Goal: Task Accomplishment & Management: Complete application form

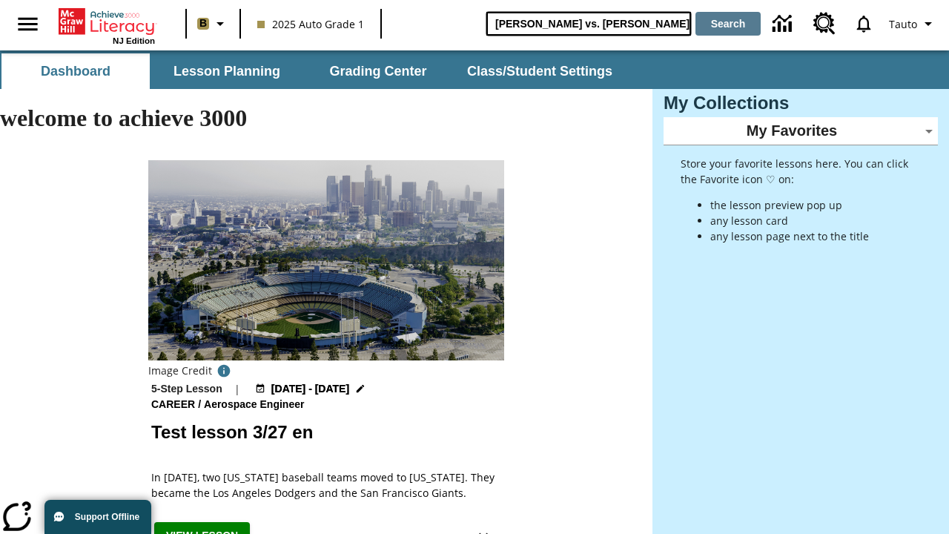
type input "[PERSON_NAME] vs. [PERSON_NAME]"
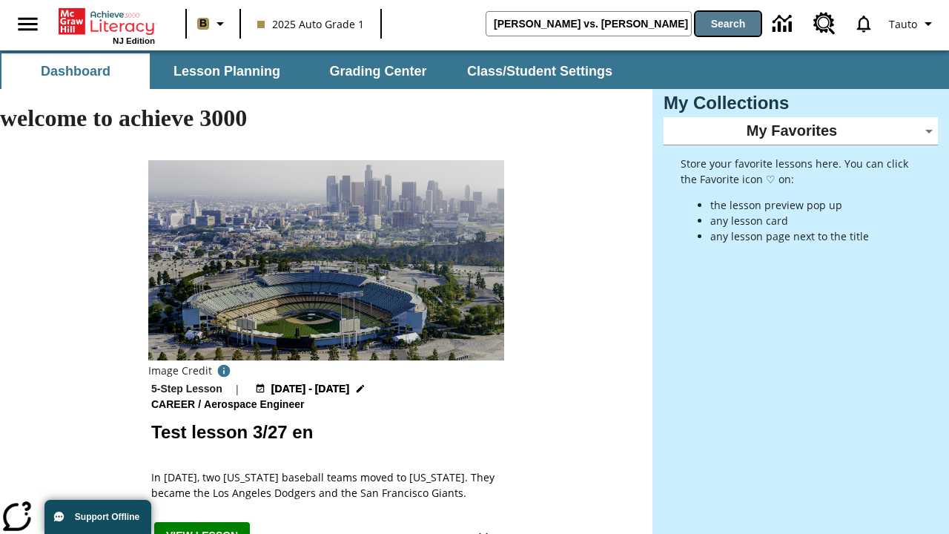
click at [728, 24] on button "Search" at bounding box center [727, 24] width 65 height 24
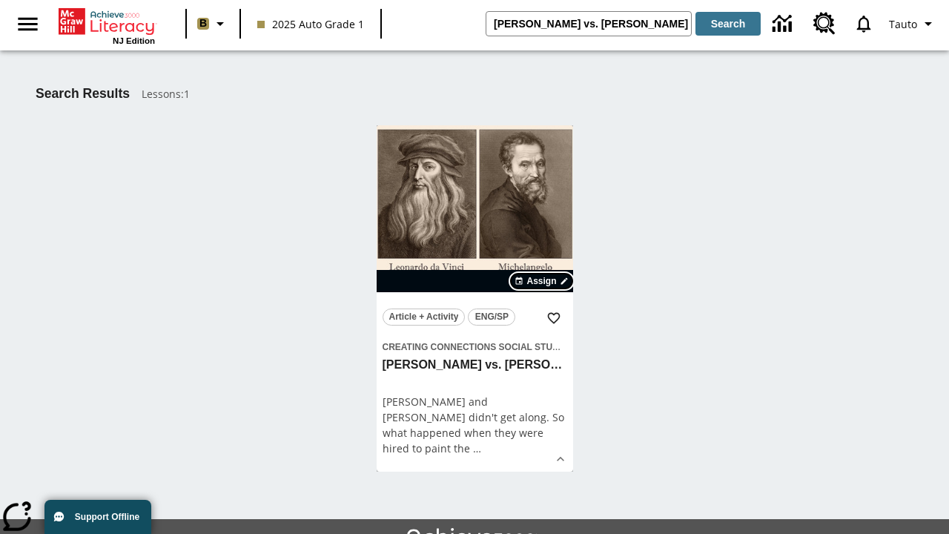
click at [543, 281] on span "Assign" at bounding box center [541, 280] width 30 height 13
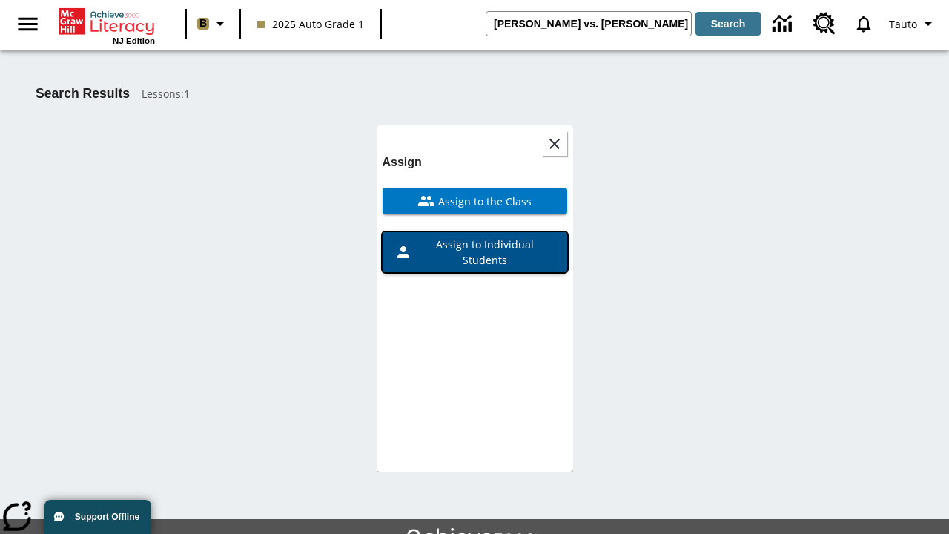
click at [474, 236] on span "Assign to Individual Students" at bounding box center [483, 251] width 143 height 31
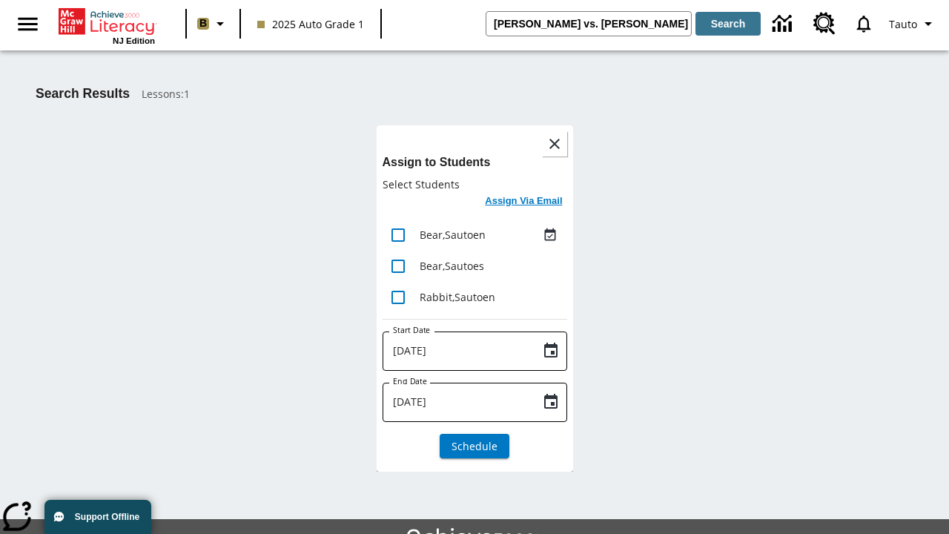
scroll to position [81, 0]
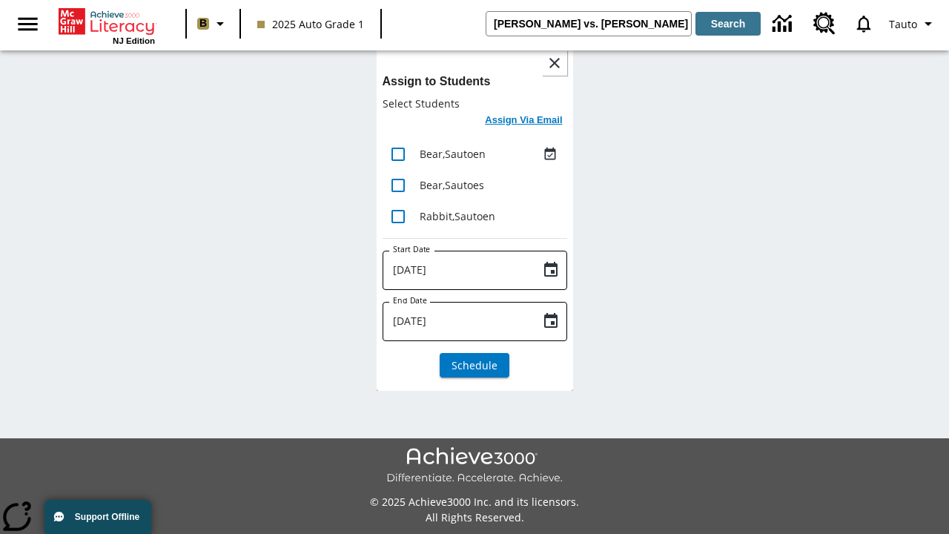
click at [524, 122] on h6 "Assign Via Email" at bounding box center [523, 120] width 77 height 17
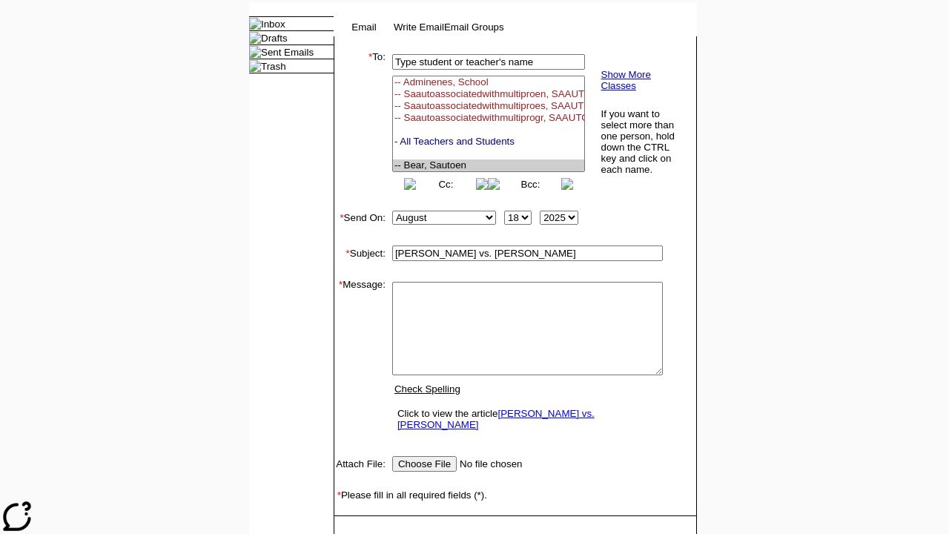
select select "U,22992008,1"
type textarea "email body message"
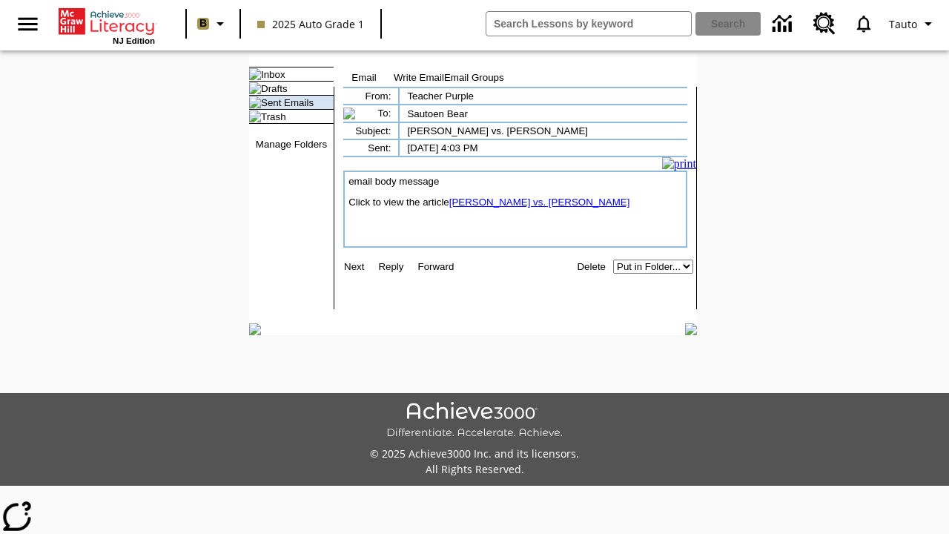
click at [530, 208] on link "[PERSON_NAME] vs. [PERSON_NAME]" at bounding box center [539, 201] width 181 height 11
